Goal: Task Accomplishment & Management: Use online tool/utility

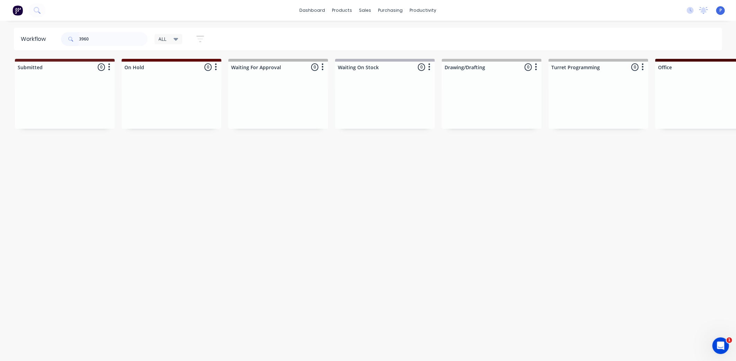
type input "3960"
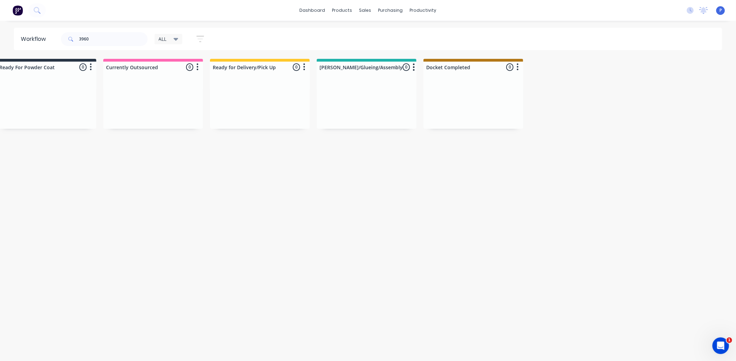
drag, startPoint x: 294, startPoint y: 182, endPoint x: 386, endPoint y: 171, distance: 93.6
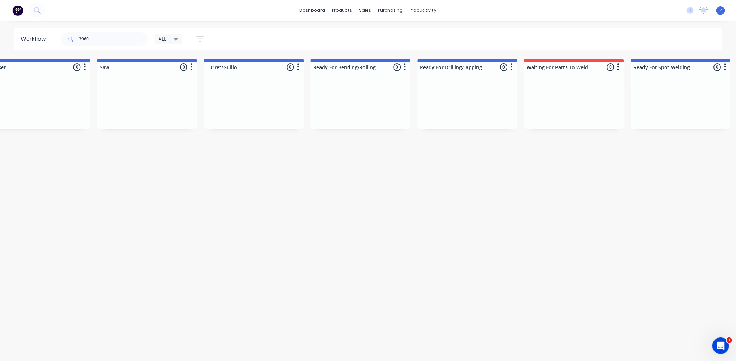
scroll to position [0, 1726]
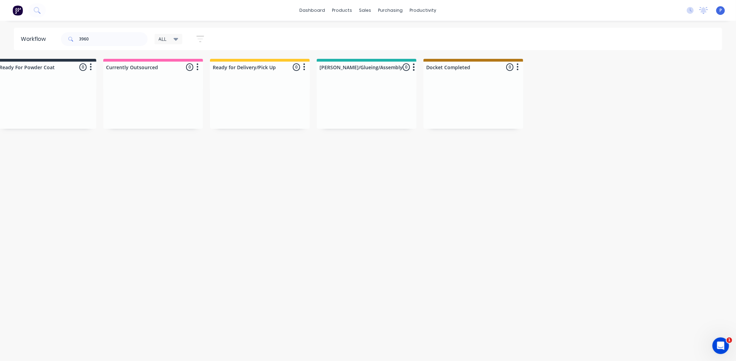
drag, startPoint x: 352, startPoint y: 198, endPoint x: 486, endPoint y: 213, distance: 134.5
click at [388, 34] on div "Sales Orders" at bounding box center [391, 33] width 28 height 6
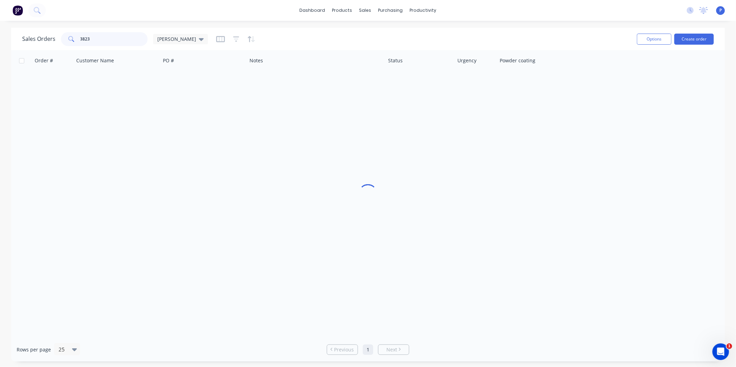
click at [100, 36] on input "3823" at bounding box center [114, 39] width 68 height 14
type input "3"
type input "6930"
click at [370, 150] on div "Order # Customer Name PO # Notes Status Urgency Powder coating" at bounding box center [368, 194] width 714 height 288
click at [428, 9] on div "productivity" at bounding box center [423, 10] width 34 height 10
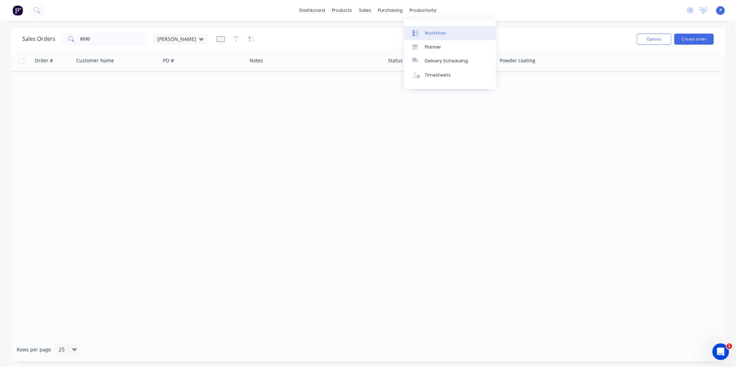
click at [427, 36] on div "Workflow" at bounding box center [435, 33] width 21 height 6
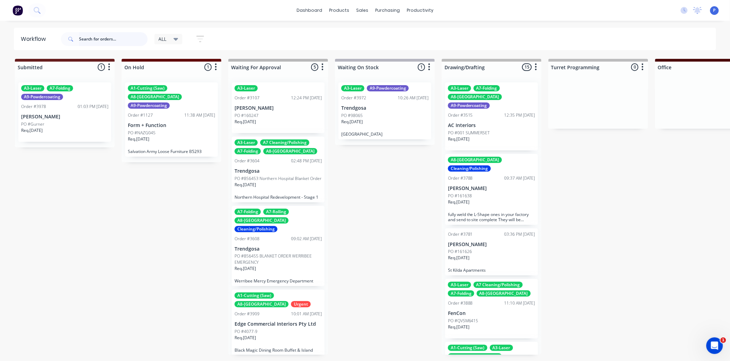
click at [99, 41] on input "text" at bounding box center [113, 39] width 69 height 14
type input "3905"
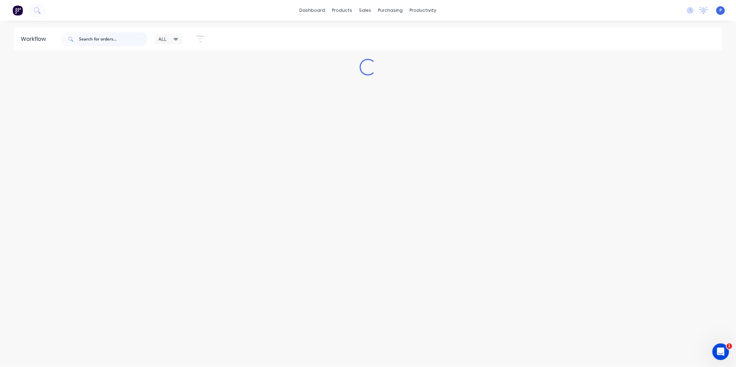
click at [104, 43] on input "text" at bounding box center [113, 39] width 69 height 14
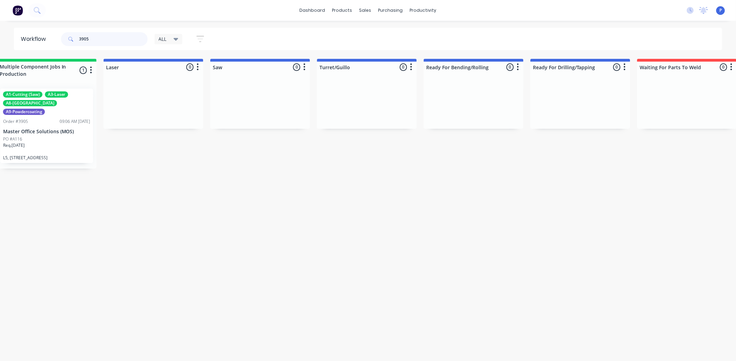
scroll to position [0, 683]
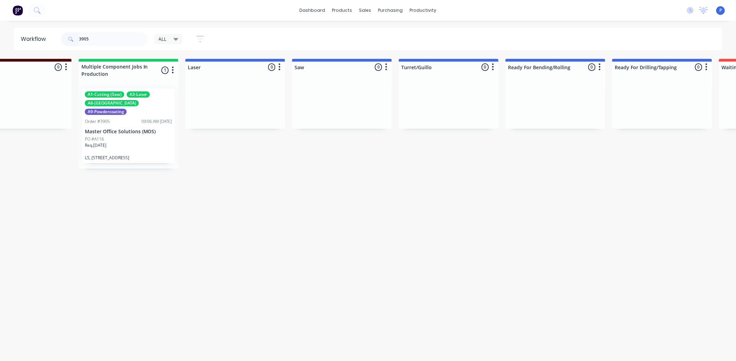
click at [146, 142] on div "Req. 29/09/25" at bounding box center [128, 148] width 87 height 12
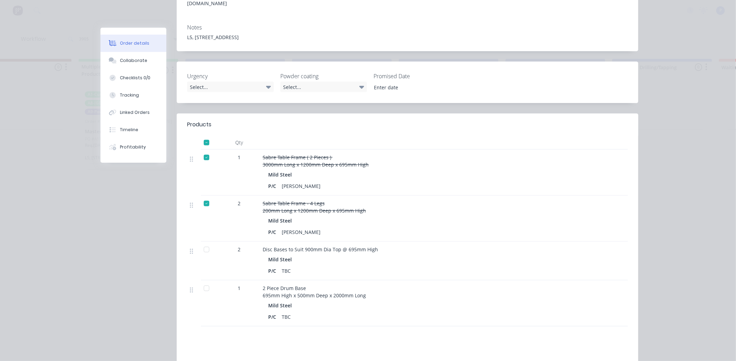
scroll to position [245, 0]
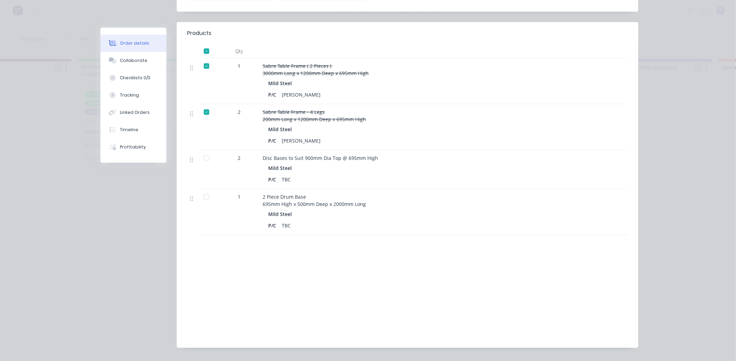
click at [208, 151] on div at bounding box center [207, 158] width 14 height 14
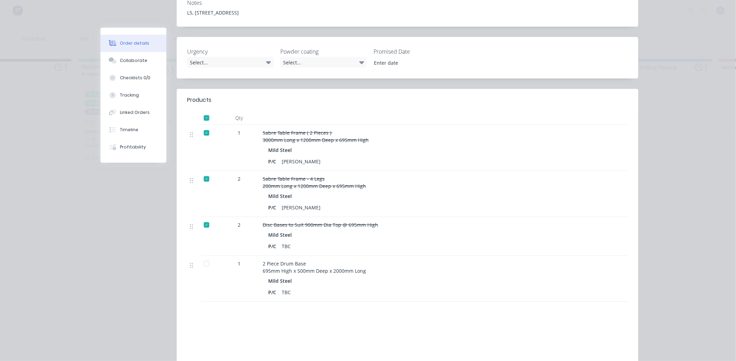
scroll to position [91, 0]
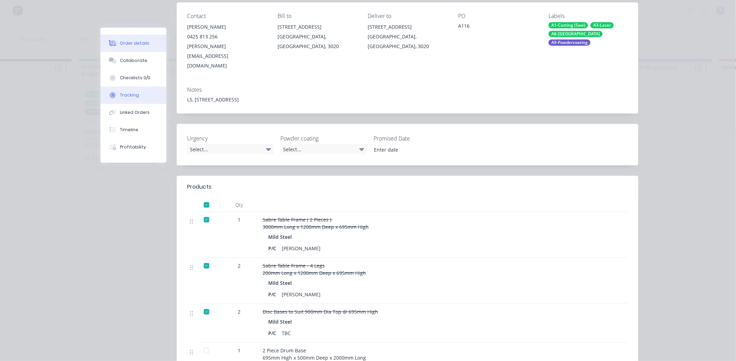
click at [135, 92] on button "Tracking" at bounding box center [133, 95] width 66 height 17
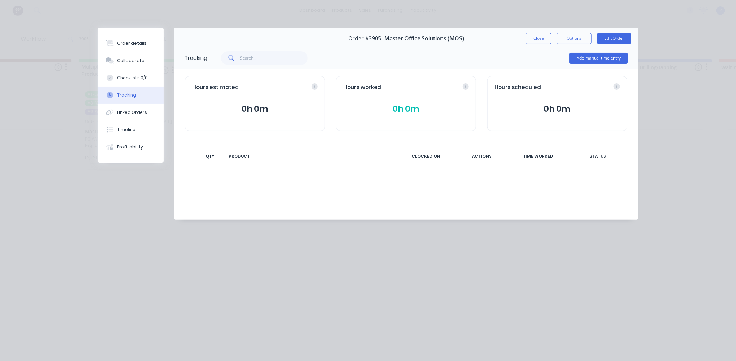
scroll to position [0, 0]
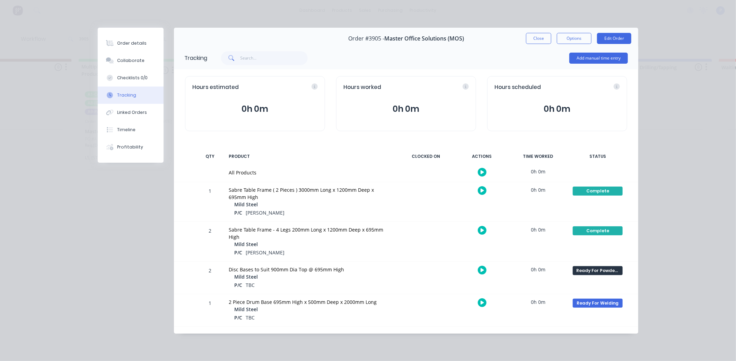
click at [588, 276] on div "Ready For Powder Coat Create status None edit Complete Currently Outsourced Doc…" at bounding box center [597, 278] width 59 height 32
click at [592, 276] on div "Ready For Powder Coat Create status None edit Complete Currently Outsourced Doc…" at bounding box center [597, 278] width 59 height 32
click at [591, 276] on div "Ready For Powder Coat Create status None edit Complete Currently Outsourced Doc…" at bounding box center [597, 278] width 59 height 32
click at [596, 274] on div "Ready For Powder Coat" at bounding box center [598, 270] width 50 height 9
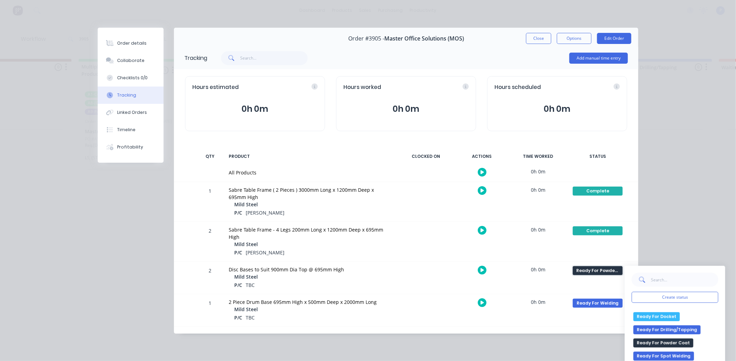
scroll to position [115, 0]
click at [669, 340] on button "Ready for Delivery/Pick Up" at bounding box center [666, 342] width 66 height 9
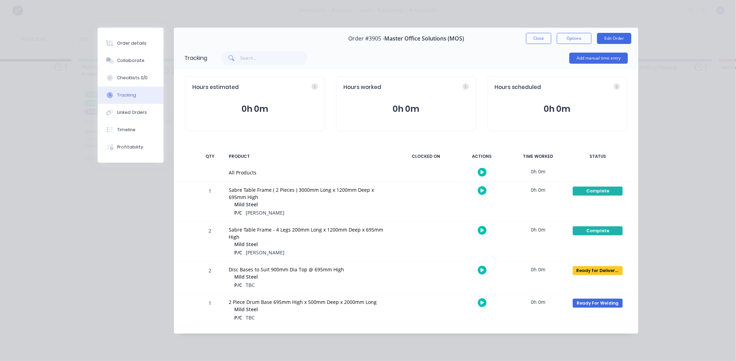
click at [535, 309] on div "0h 0m" at bounding box center [538, 303] width 52 height 16
click at [537, 36] on button "Close" at bounding box center [538, 38] width 25 height 11
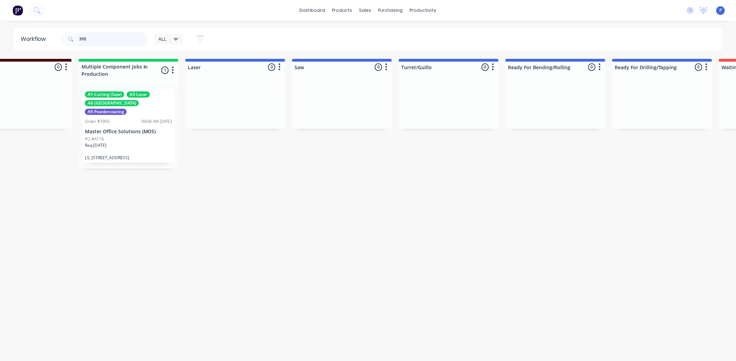
scroll to position [0, 0]
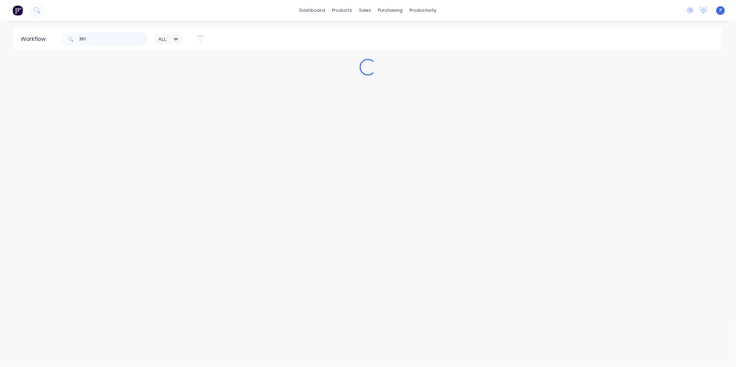
type input "3916"
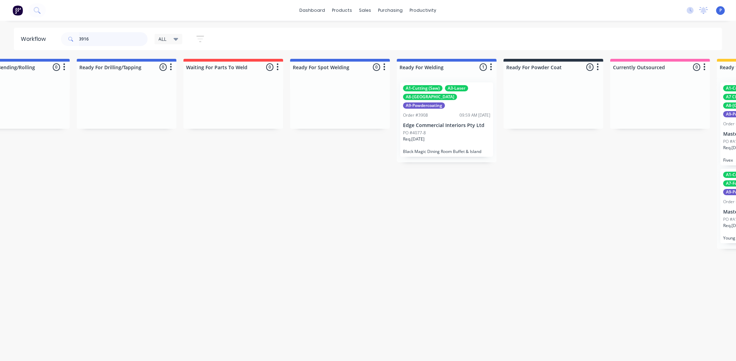
scroll to position [0, 1170]
